Goal: Task Accomplishment & Management: Use online tool/utility

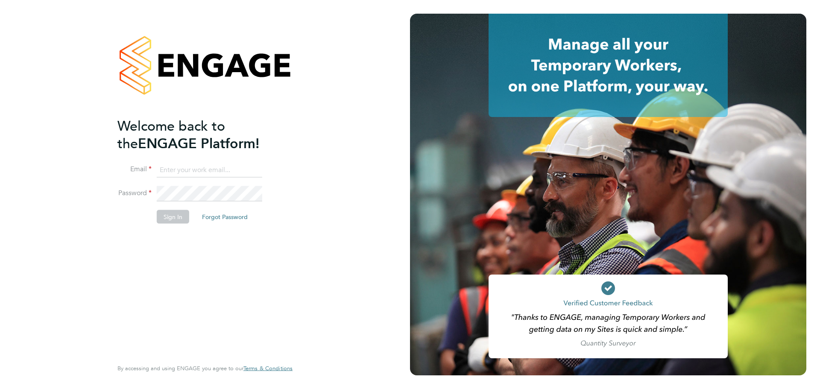
type input "becky.wallis@bhafc.co.uk"
click at [169, 218] on button "Sign In" at bounding box center [173, 217] width 32 height 14
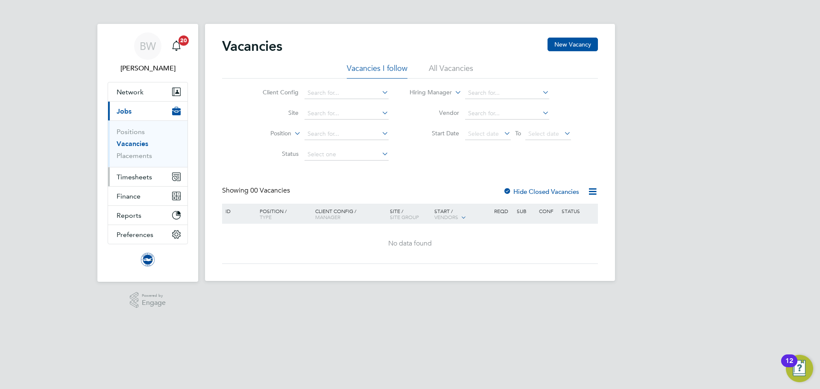
click at [136, 179] on span "Timesheets" at bounding box center [134, 177] width 35 height 8
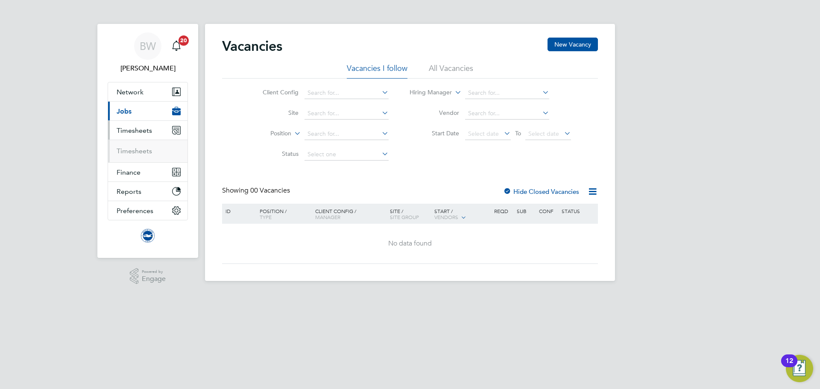
click at [145, 157] on ul "Timesheets" at bounding box center [147, 151] width 79 height 23
click at [146, 153] on link "Timesheets" at bounding box center [134, 151] width 35 height 8
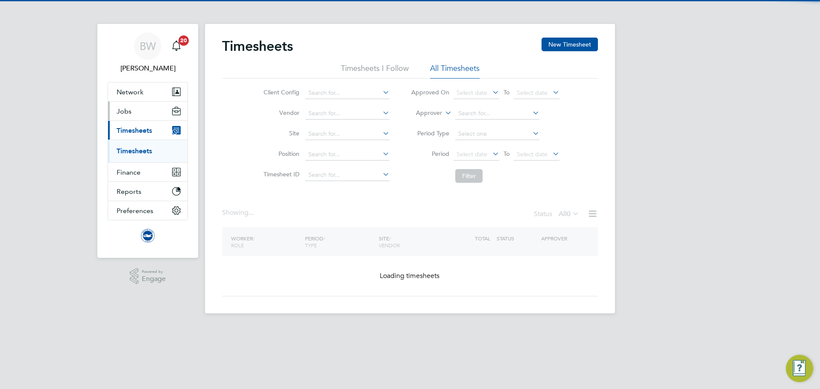
click at [119, 111] on span "Jobs" at bounding box center [124, 111] width 15 height 8
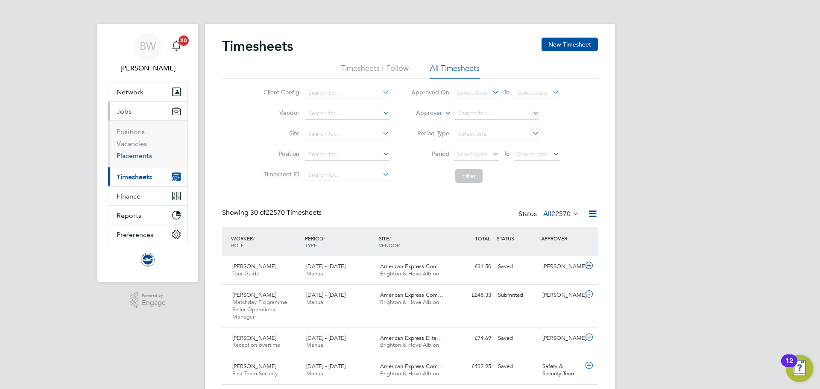
click at [133, 158] on link "Placements" at bounding box center [134, 156] width 35 height 8
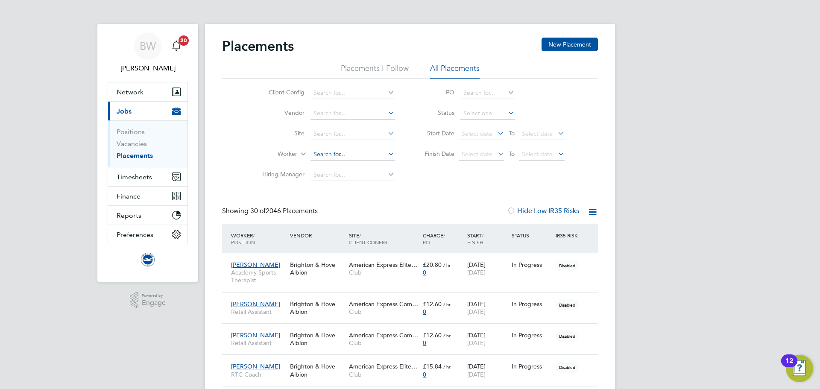
click at [345, 155] on input at bounding box center [352, 155] width 84 height 12
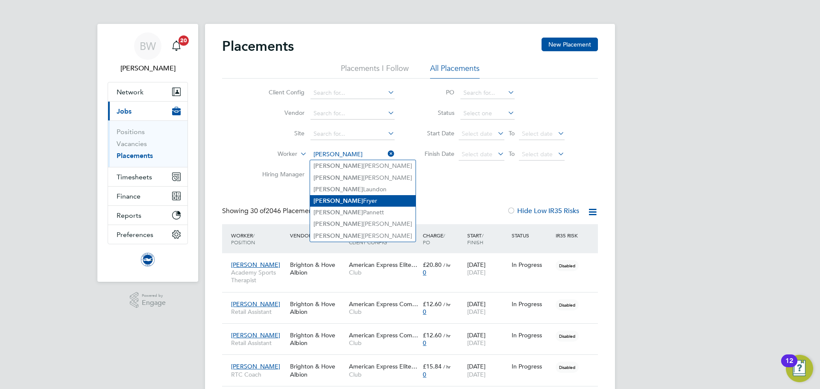
click at [352, 204] on li "[PERSON_NAME]" at bounding box center [362, 201] width 105 height 12
type input "[PERSON_NAME]"
